Goal: Navigation & Orientation: Find specific page/section

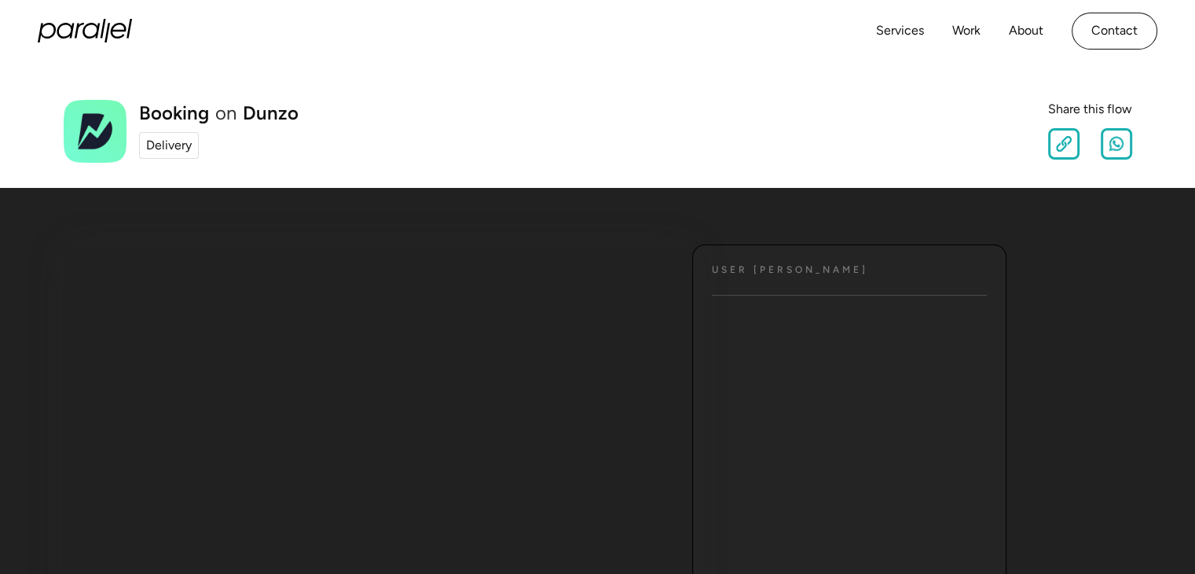
click at [185, 141] on div "Delivery" at bounding box center [169, 145] width 46 height 19
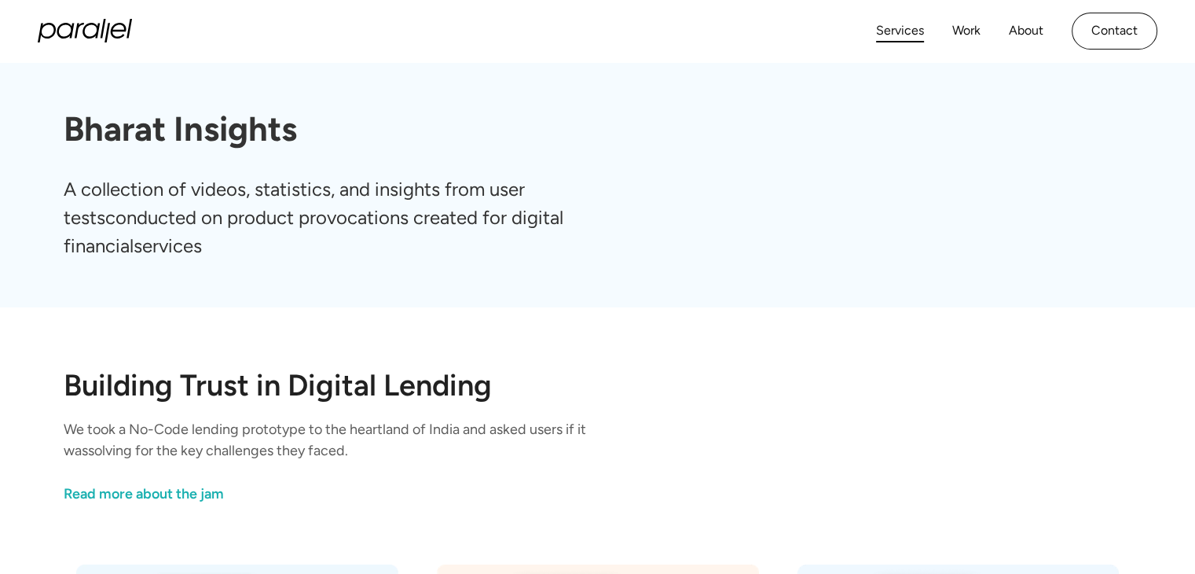
click at [894, 35] on link "Services" at bounding box center [900, 31] width 48 height 23
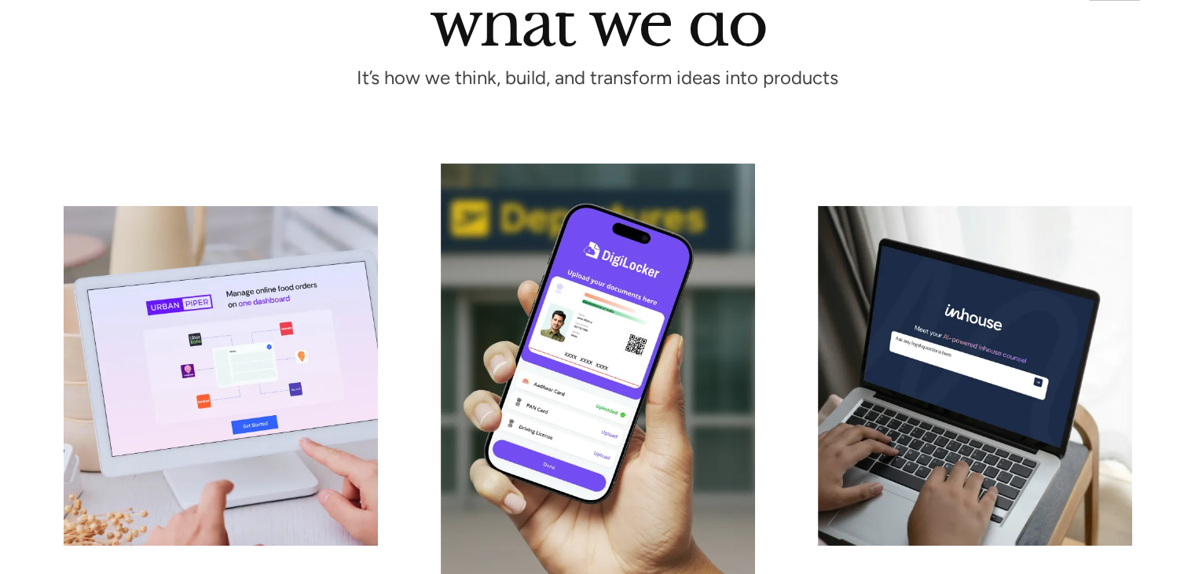
scroll to position [610, 0]
